Goal: Task Accomplishment & Management: Use online tool/utility

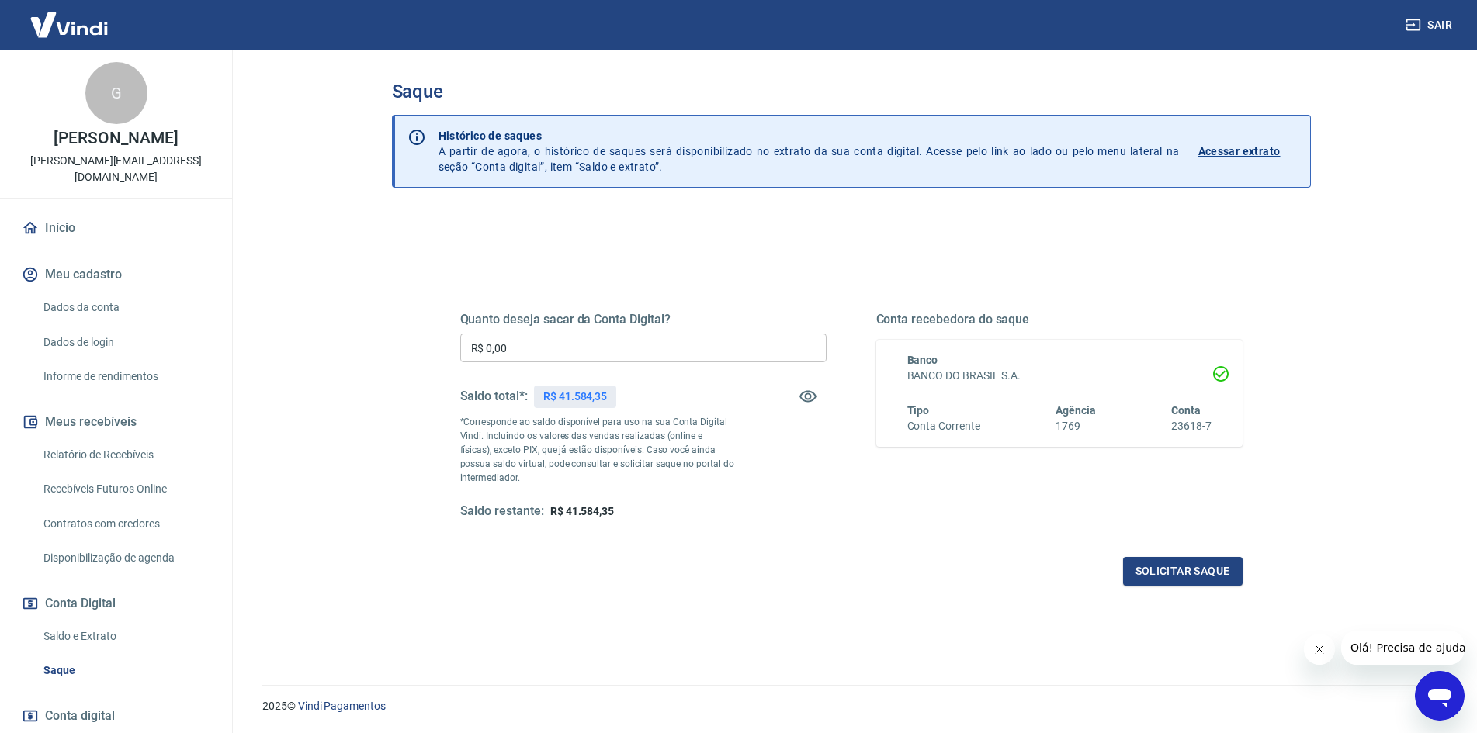
click at [571, 340] on input "R$ 0,00" at bounding box center [643, 348] width 366 height 29
type input "R$ 30.000,00"
click at [1226, 571] on button "Solicitar saque" at bounding box center [1183, 571] width 120 height 29
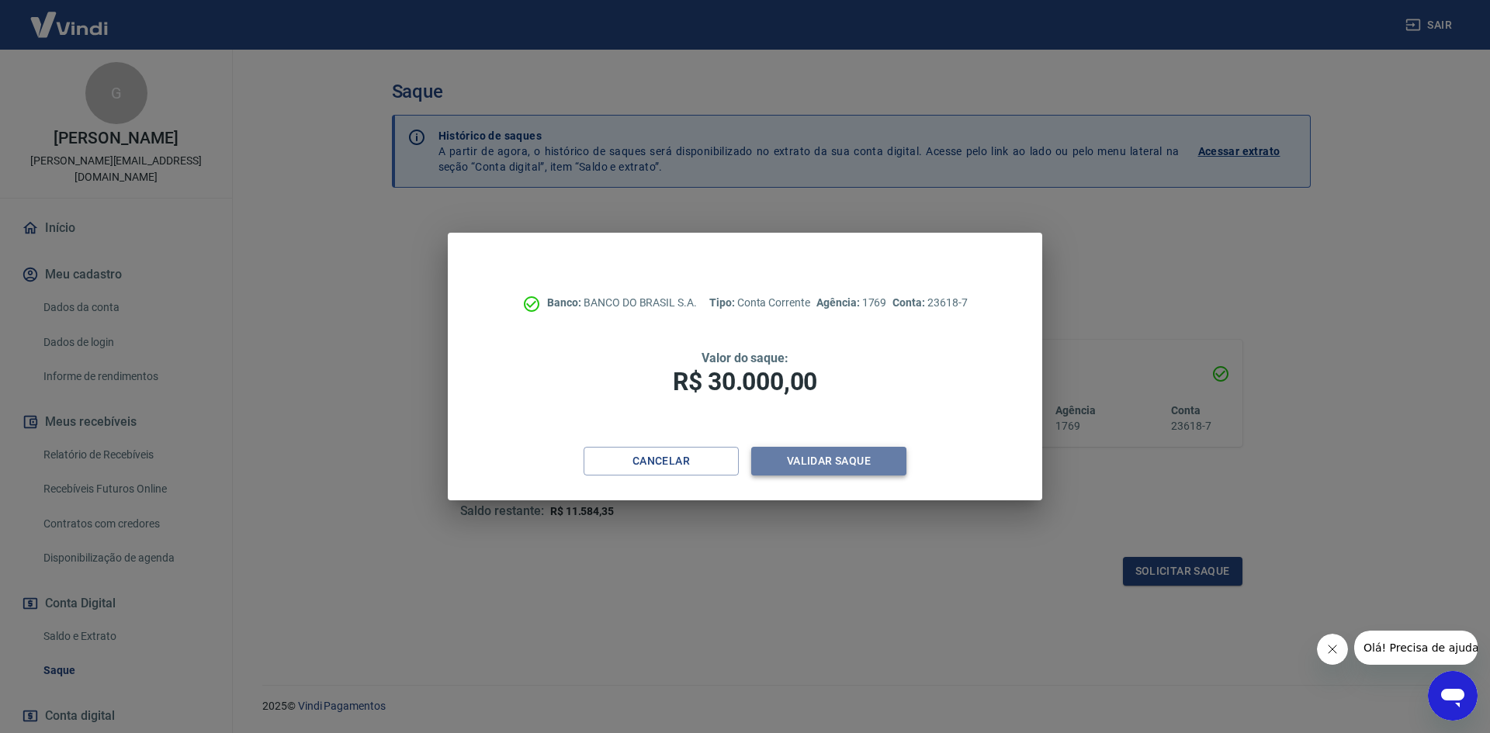
click at [818, 463] on button "Validar saque" at bounding box center [828, 461] width 155 height 29
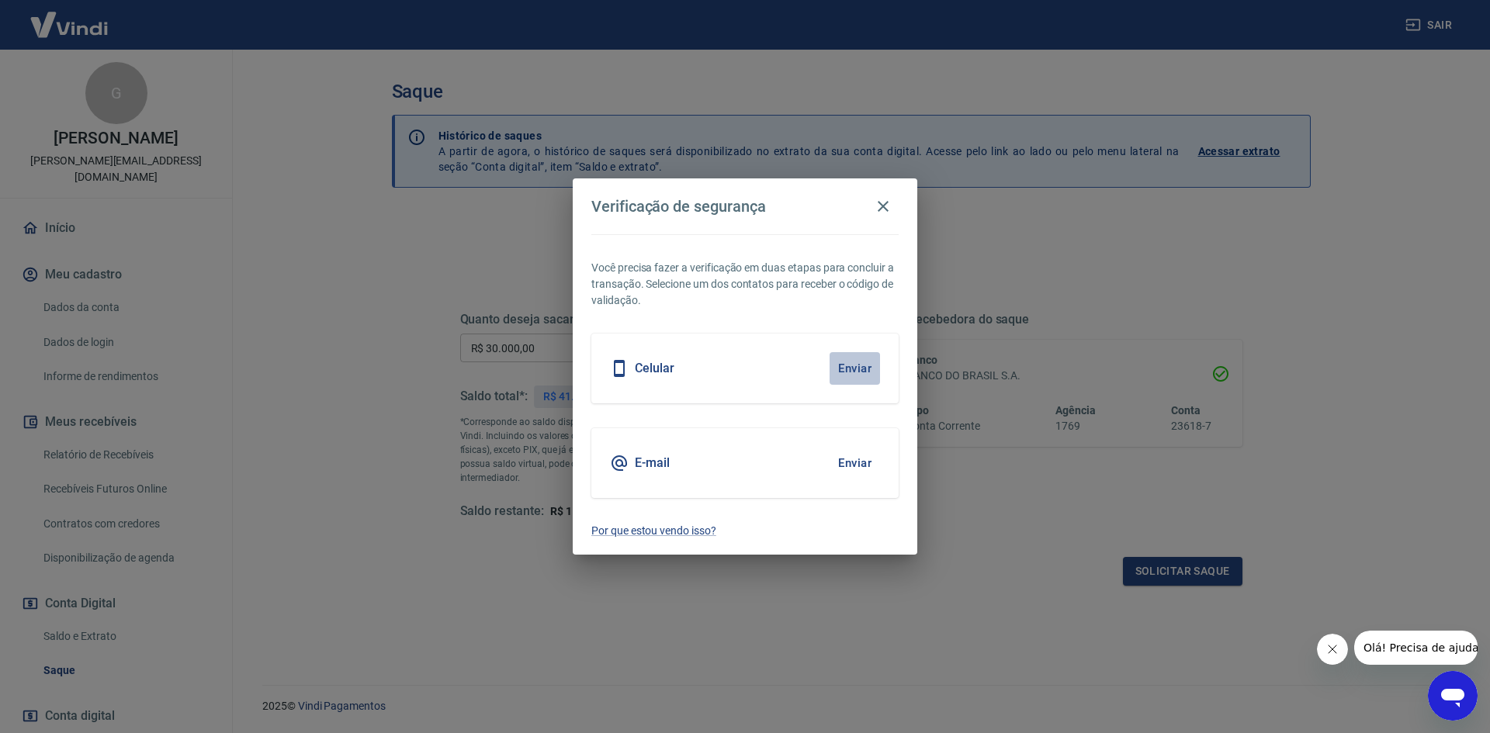
click at [870, 376] on button "Enviar" at bounding box center [855, 368] width 50 height 33
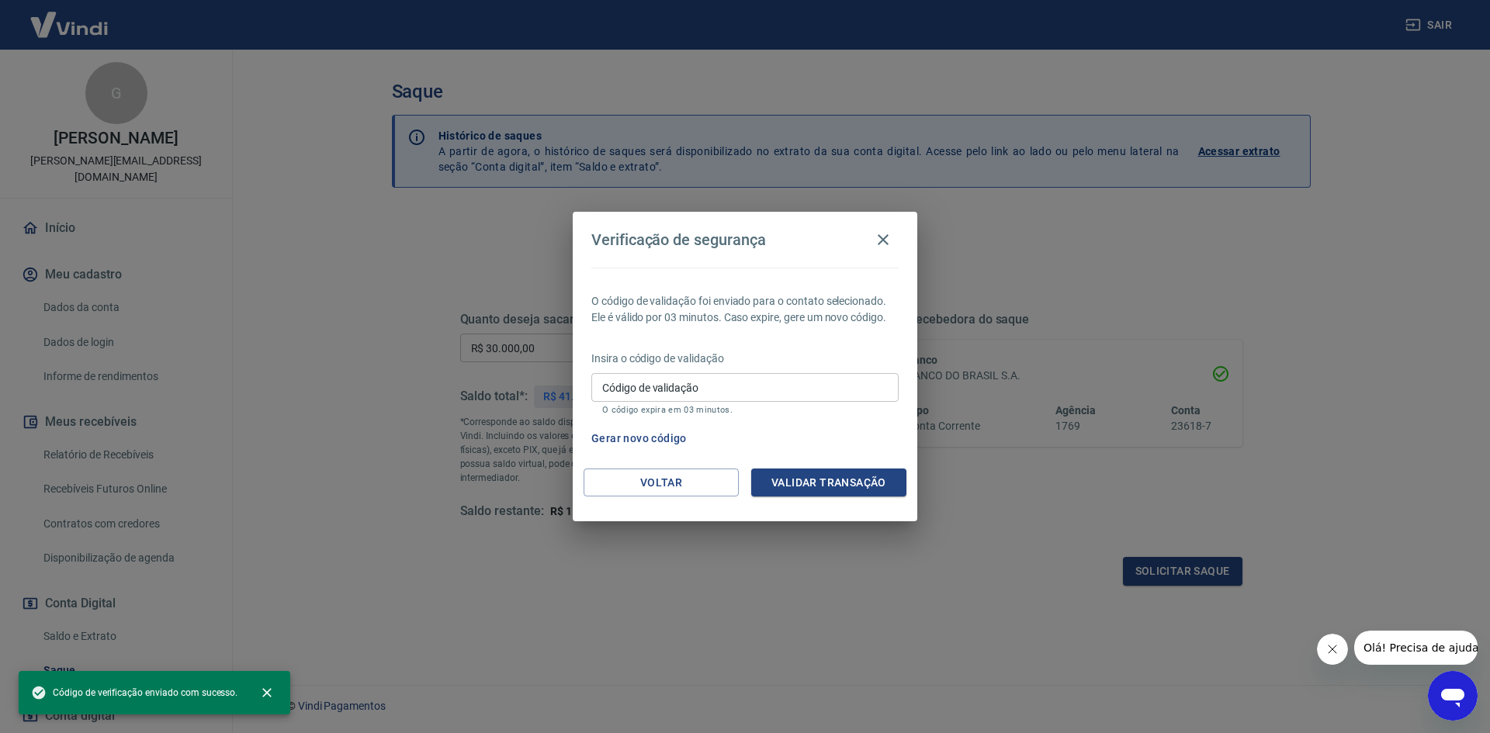
click at [794, 371] on div "Insira o código de validação Código de validação Código de validação O código e…" at bounding box center [744, 385] width 307 height 68
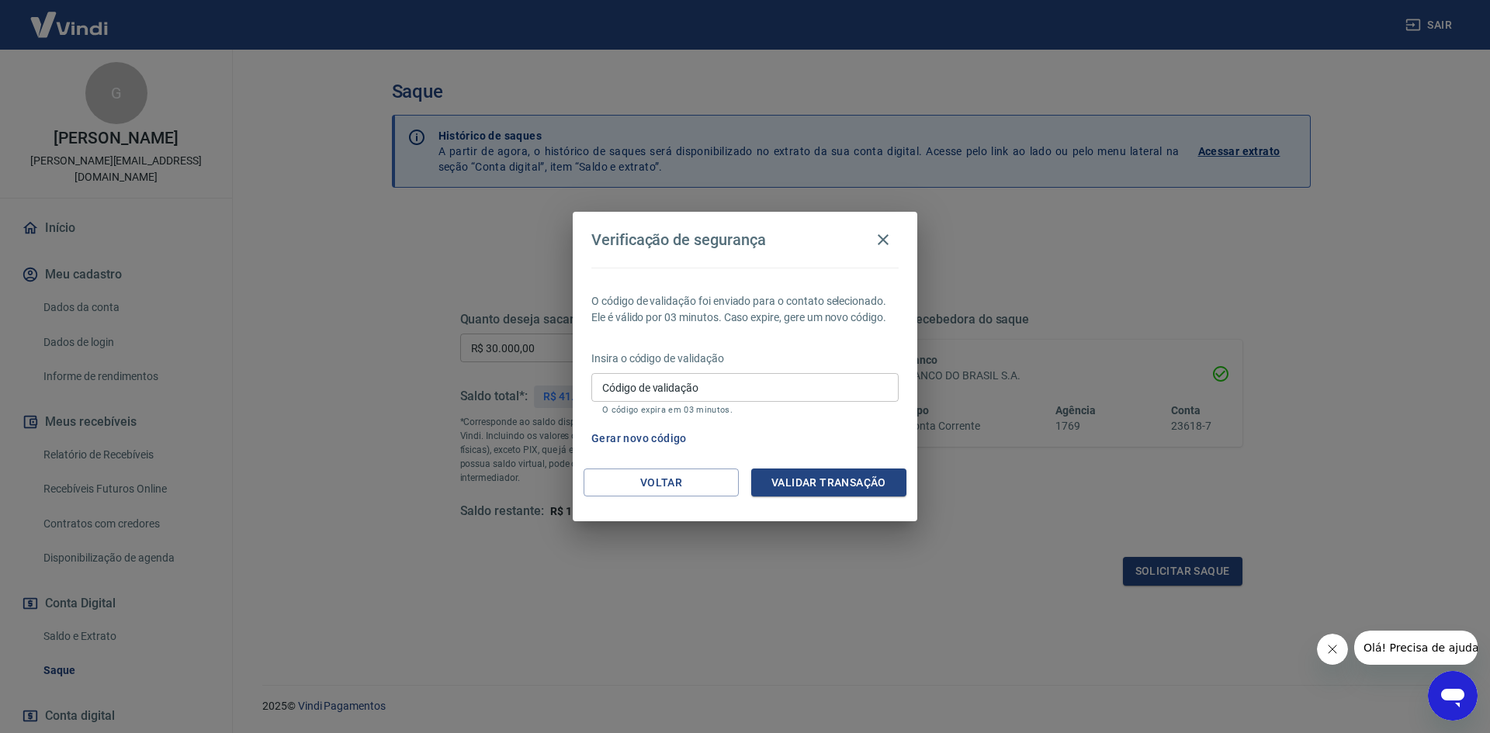
click at [778, 407] on p "O código expira em 03 minutos." at bounding box center [745, 410] width 286 height 10
click at [778, 389] on input "Código de validação" at bounding box center [744, 387] width 307 height 29
click at [843, 487] on button "Validar transação" at bounding box center [828, 483] width 155 height 29
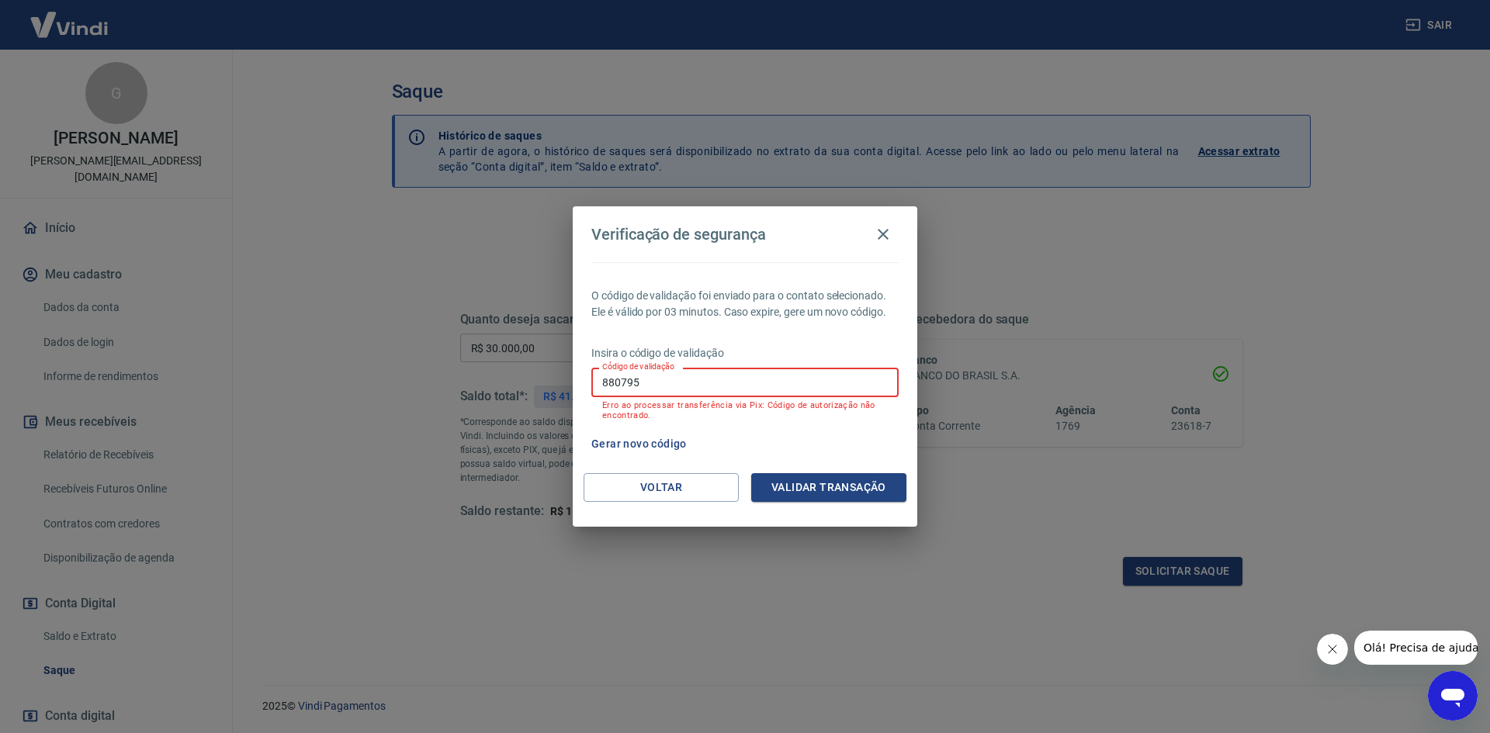
click at [756, 385] on input "880795" at bounding box center [744, 382] width 307 height 29
click at [733, 384] on input "880795" at bounding box center [744, 382] width 307 height 29
click at [689, 379] on input "880795" at bounding box center [744, 382] width 307 height 29
click at [826, 490] on button "Validar transação" at bounding box center [828, 487] width 155 height 29
click at [730, 385] on input "880795" at bounding box center [744, 382] width 307 height 29
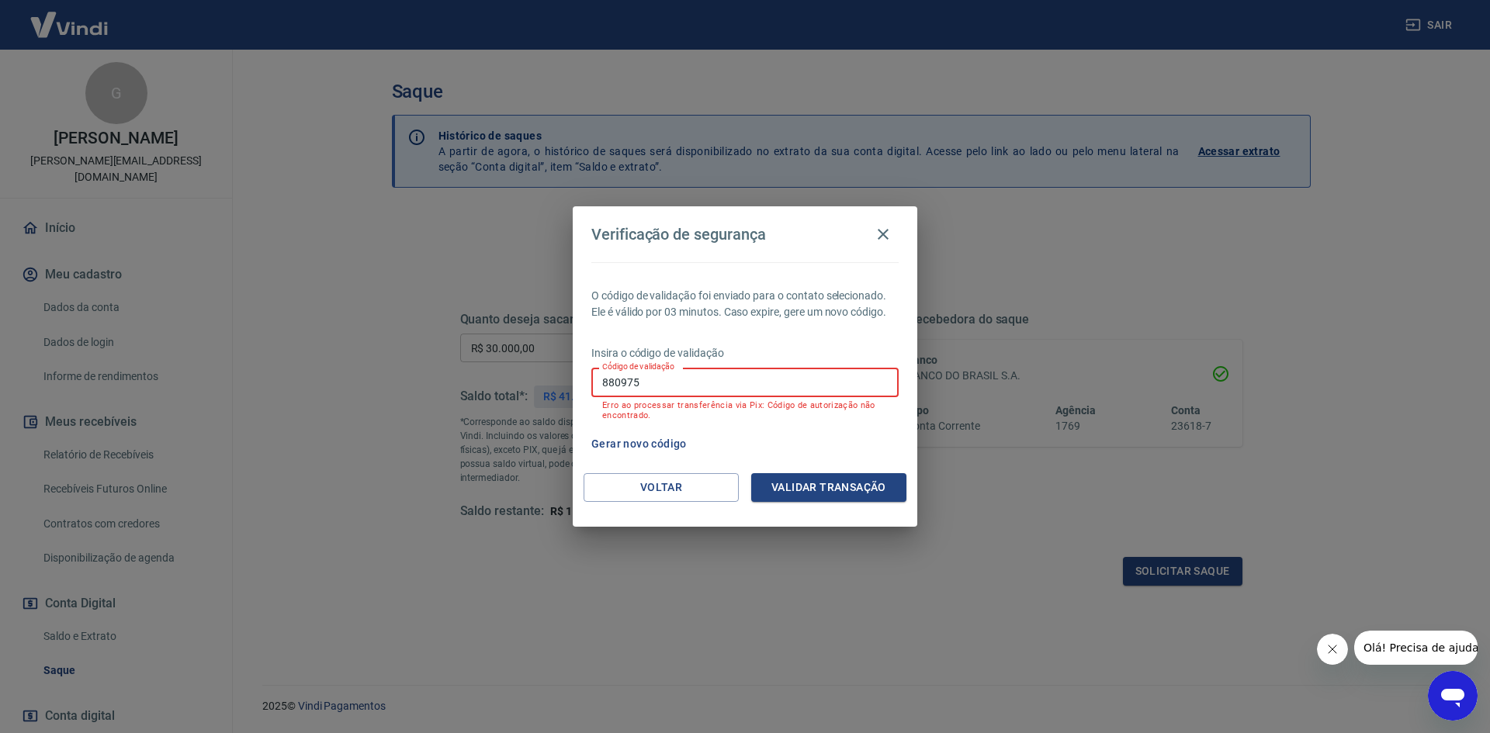
type input "880975"
click at [860, 476] on button "Validar transação" at bounding box center [828, 487] width 155 height 29
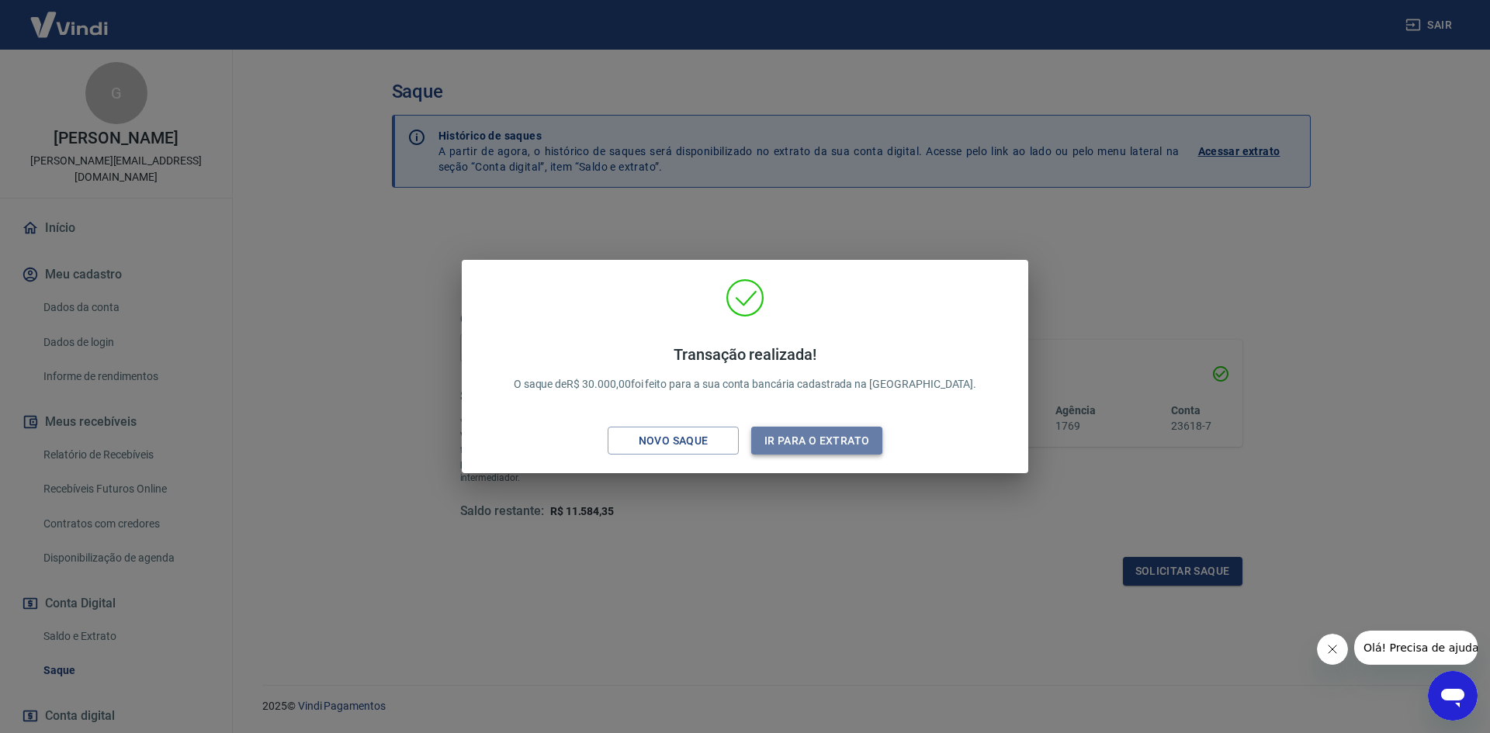
click at [824, 442] on button "Ir para o extrato" at bounding box center [816, 441] width 131 height 29
